Goal: Find specific page/section: Find specific page/section

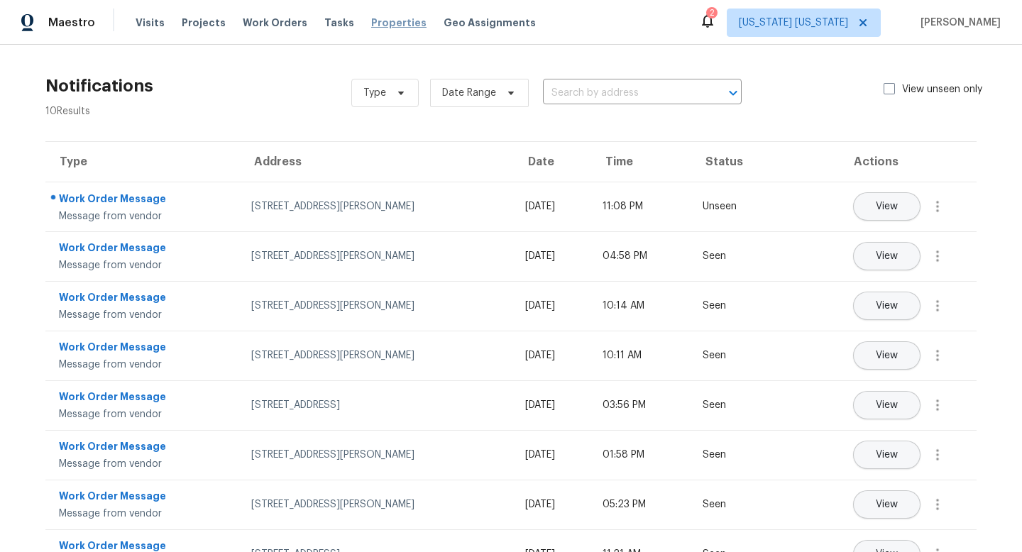
click at [373, 26] on span "Properties" at bounding box center [398, 23] width 55 height 14
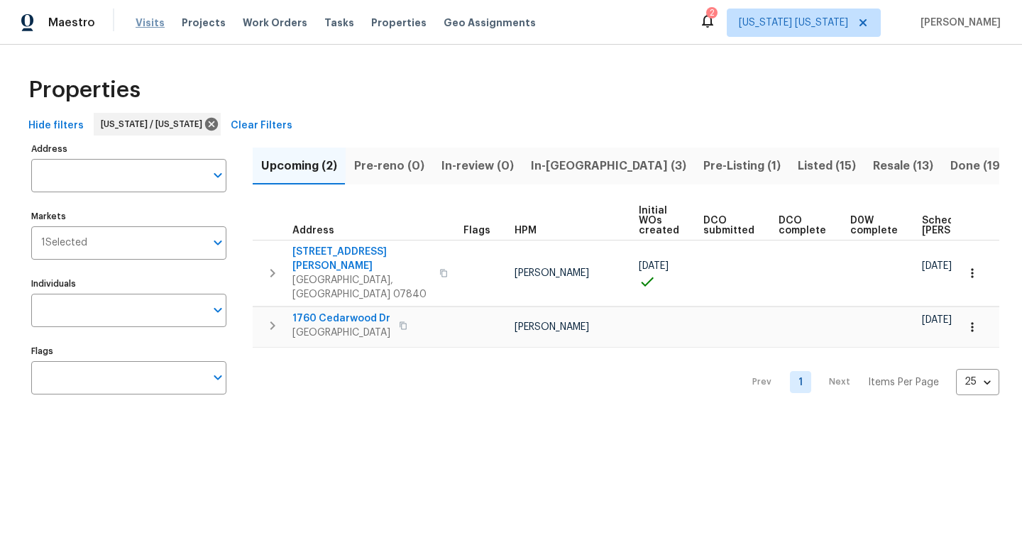
click at [142, 20] on span "Visits" at bounding box center [150, 23] width 29 height 14
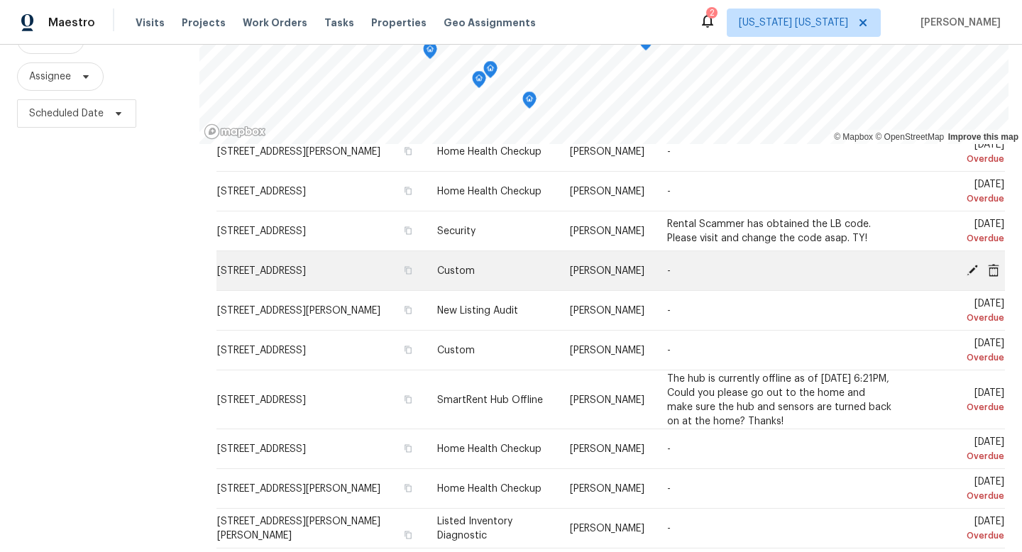
scroll to position [190, 0]
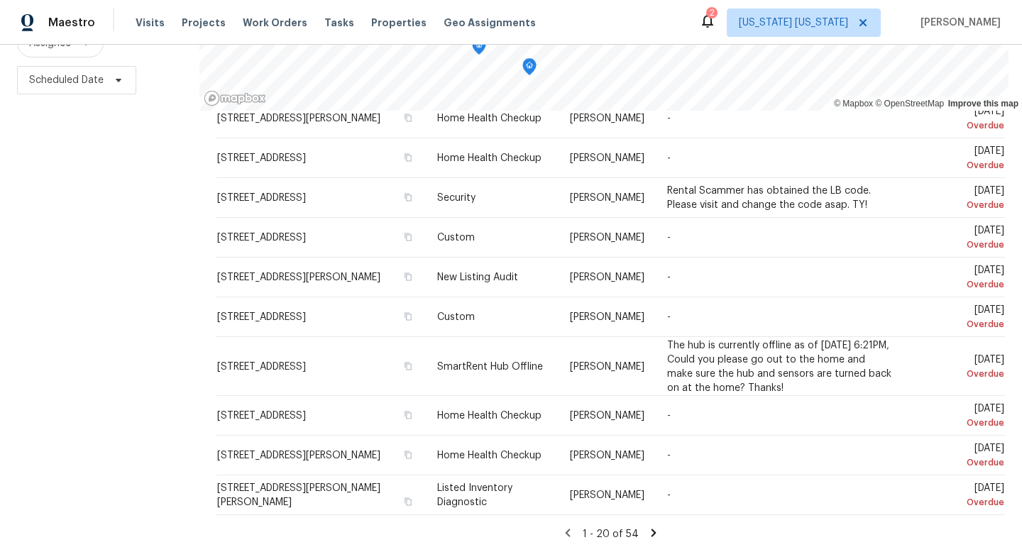
click at [657, 532] on icon at bounding box center [653, 533] width 13 height 13
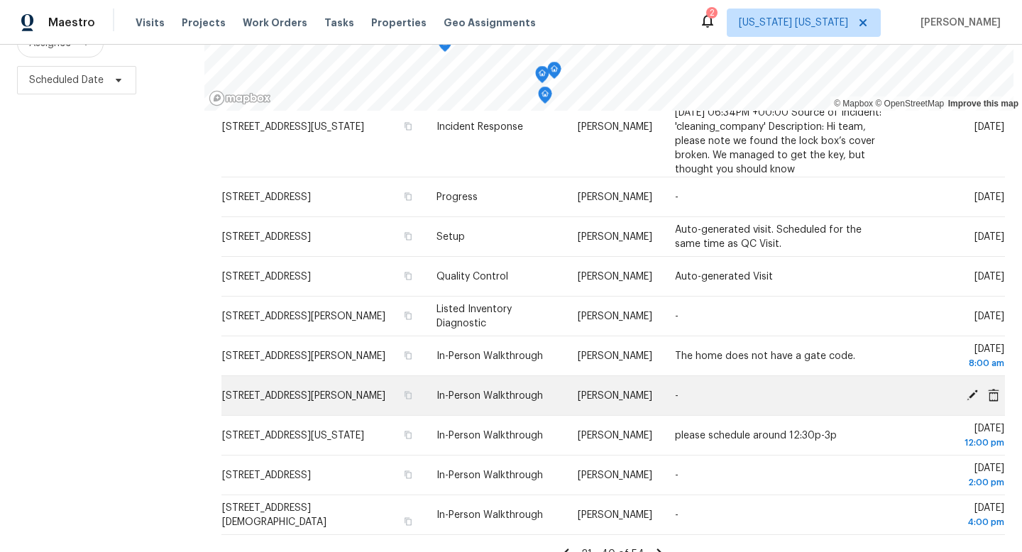
scroll to position [746, 0]
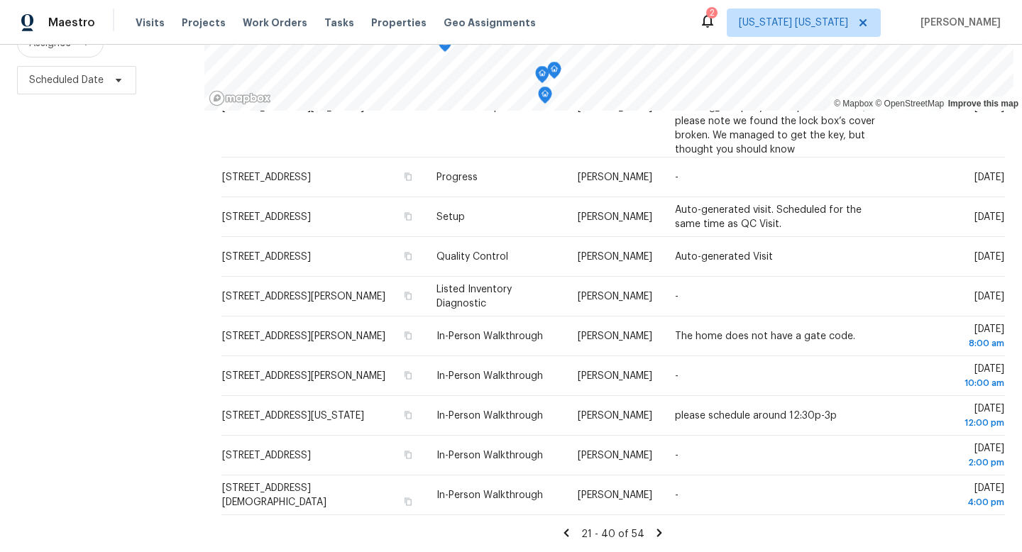
click at [653, 534] on icon at bounding box center [659, 533] width 13 height 13
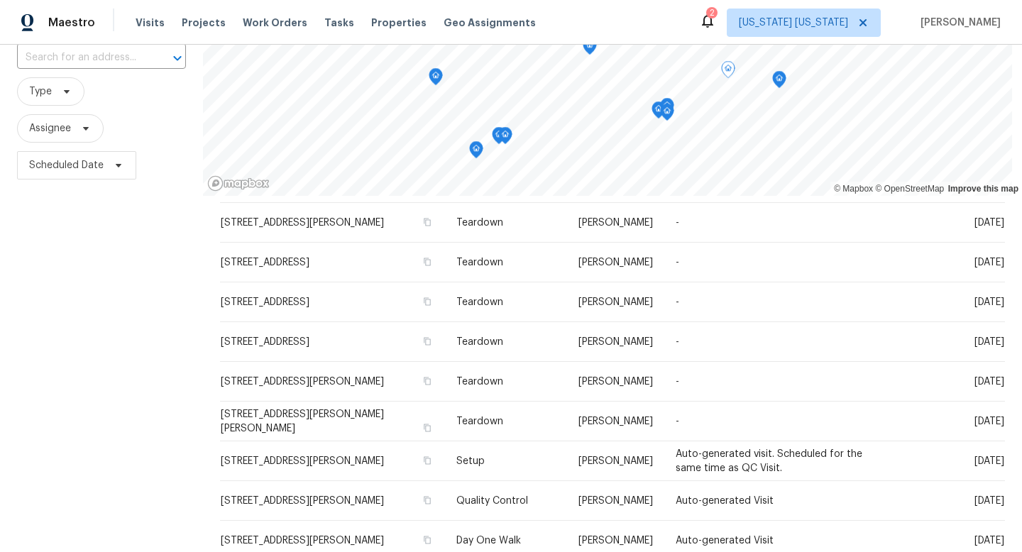
scroll to position [190, 0]
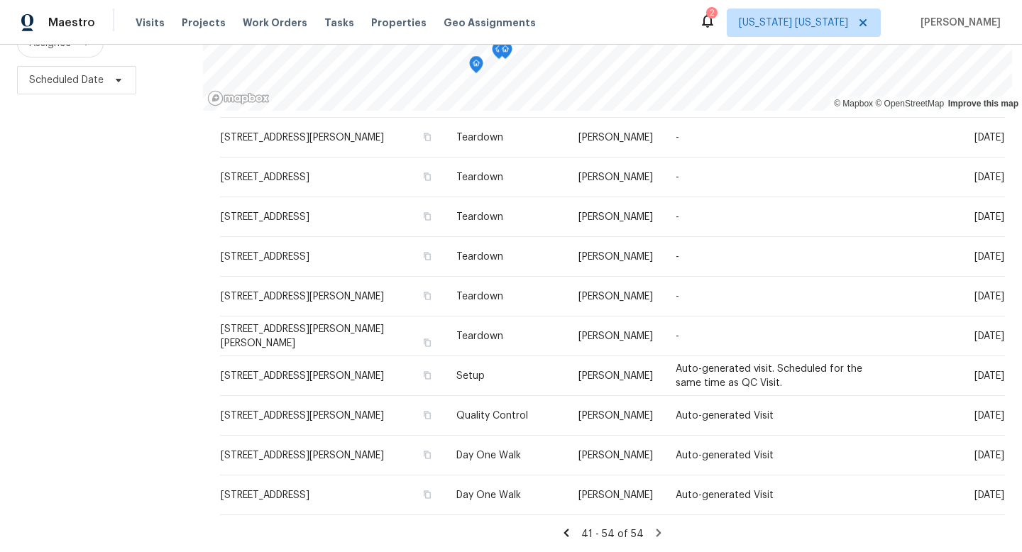
click at [569, 534] on icon at bounding box center [566, 533] width 5 height 8
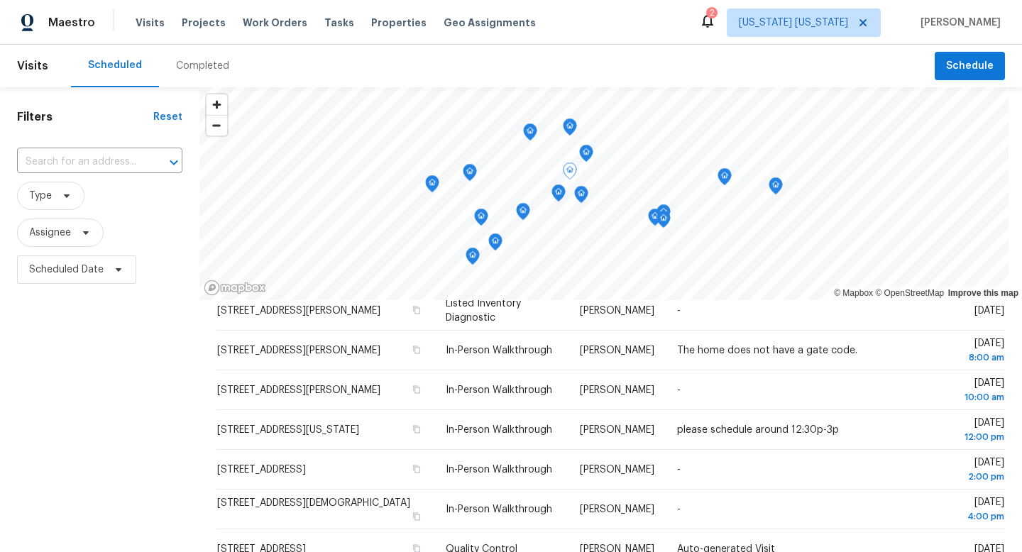
scroll to position [99, 0]
